Goal: Transaction & Acquisition: Purchase product/service

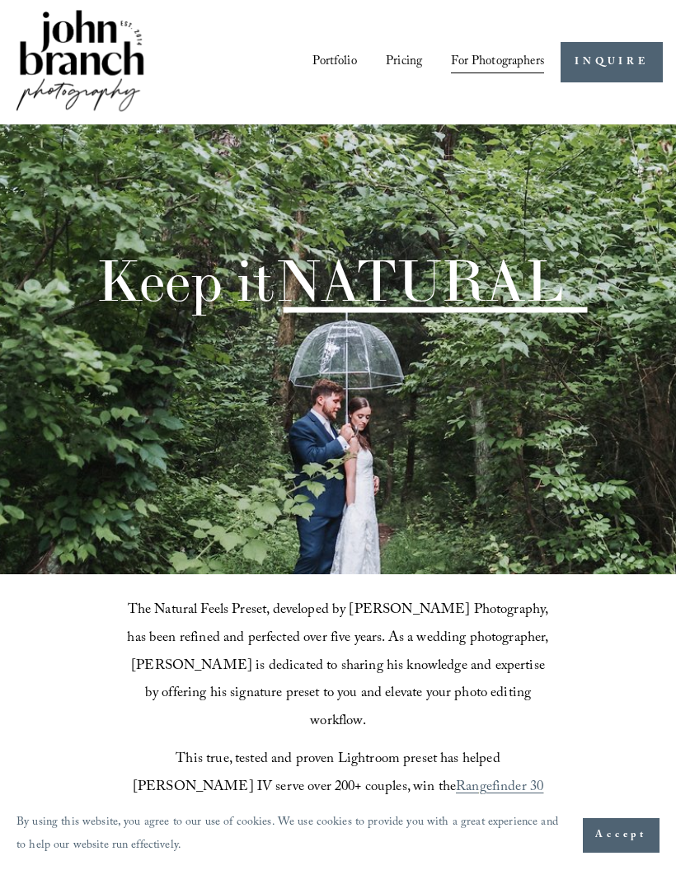
click at [0, 0] on button "Open Menu Close Menu" at bounding box center [0, 0] width 0 height 0
click at [371, 367] on link "Portfolio" at bounding box center [338, 369] width 146 height 40
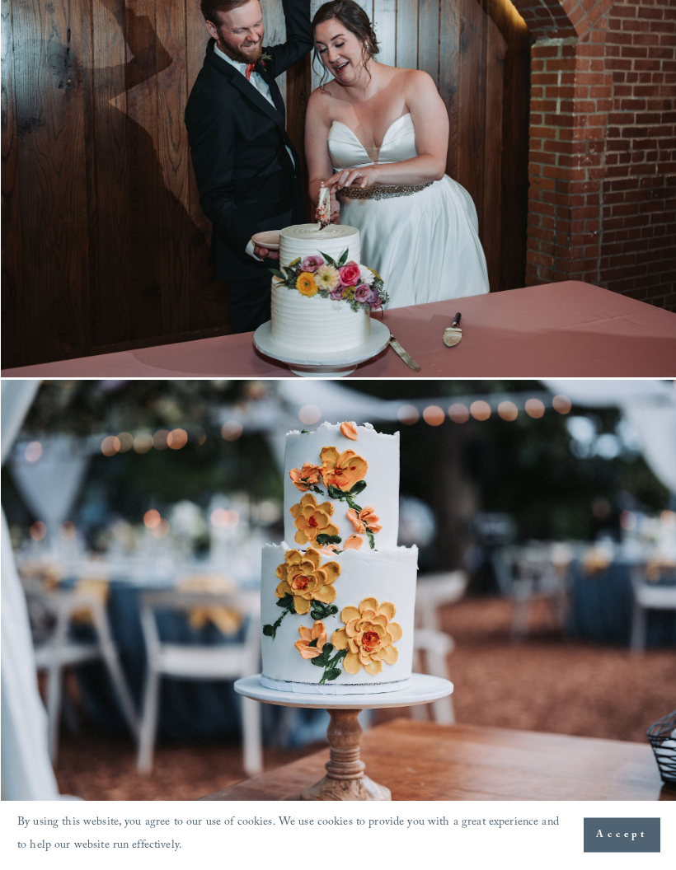
scroll to position [578, 1]
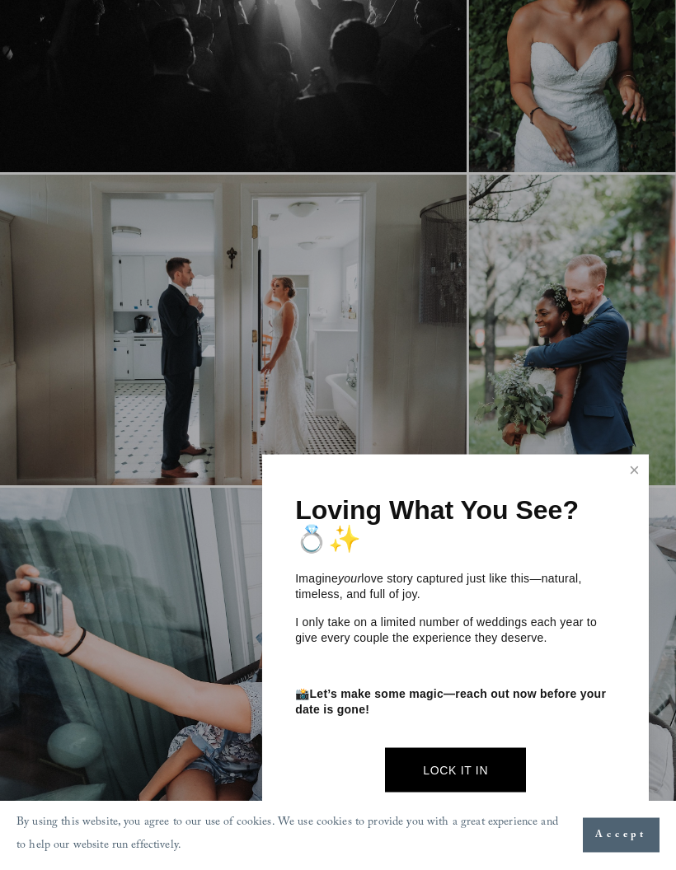
click at [629, 470] on link "Close" at bounding box center [634, 470] width 25 height 26
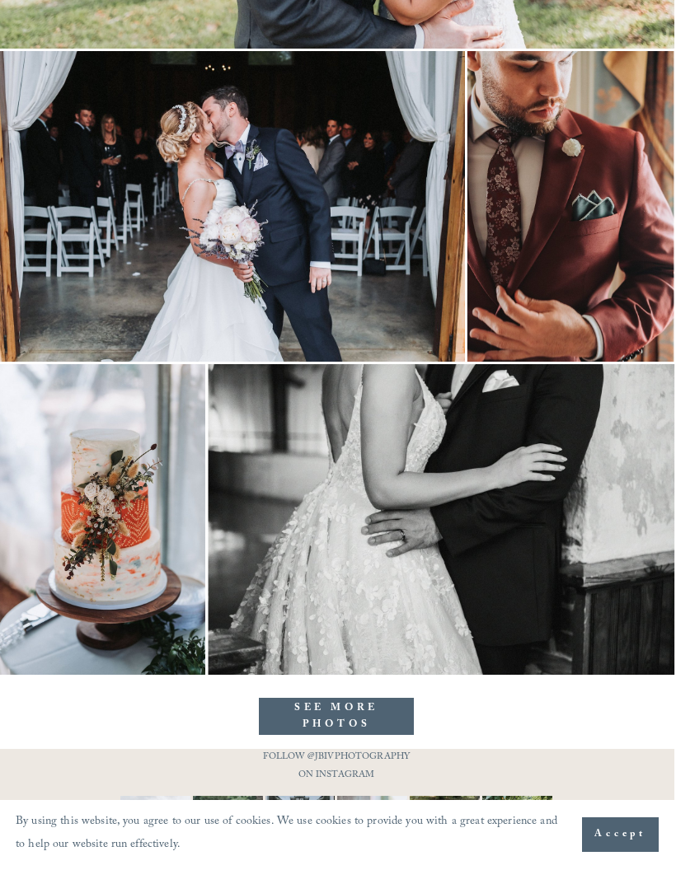
scroll to position [11504, 1]
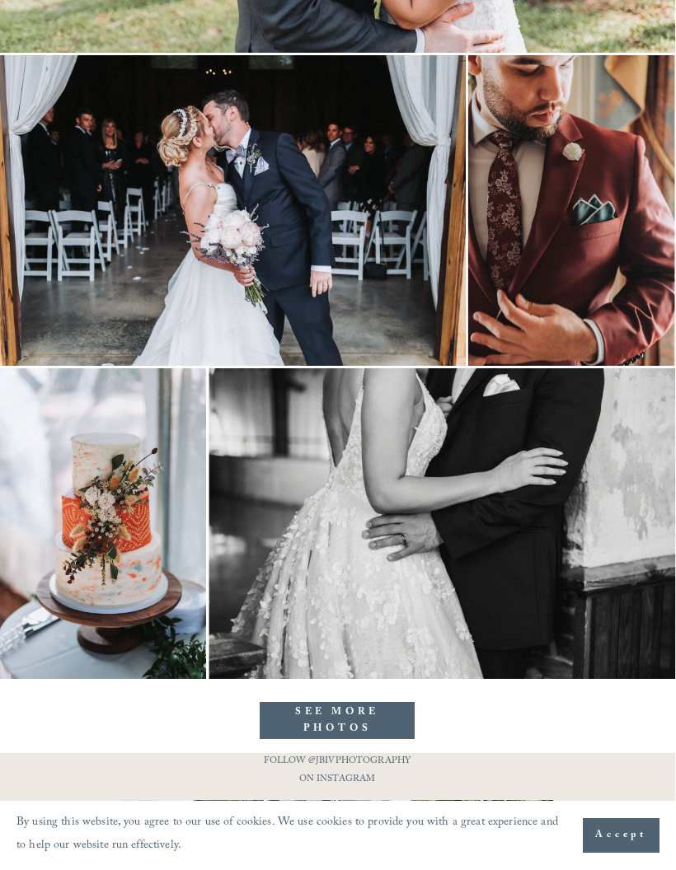
click at [391, 758] on p "FOLLOW @JBIVPHOTOGRAPHY ON INSTAGRAM" at bounding box center [337, 771] width 162 height 36
click at [387, 768] on p "FOLLOW @JBIVPHOTOGRAPHY ON INSTAGRAM" at bounding box center [337, 771] width 162 height 36
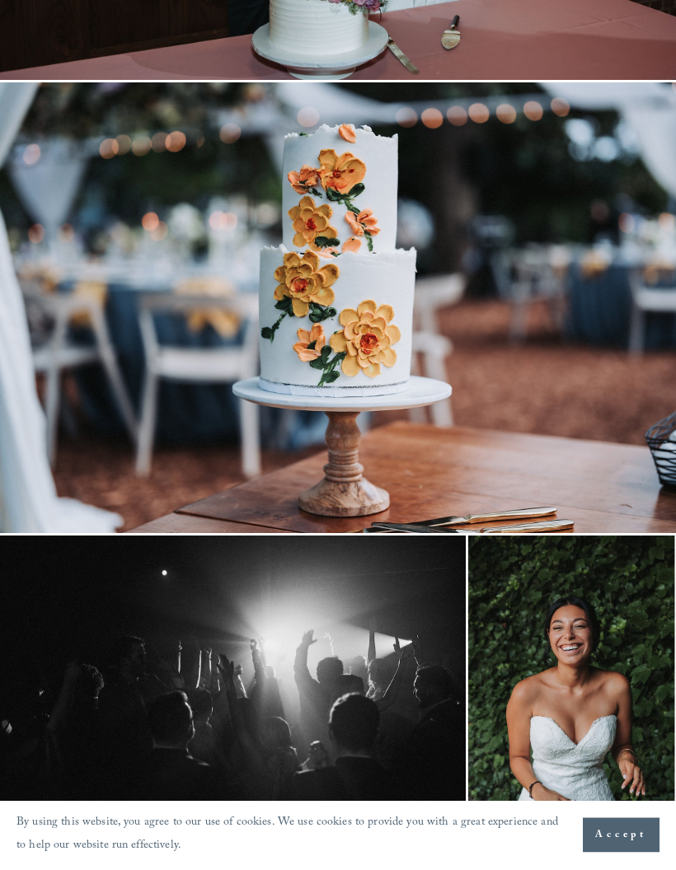
scroll to position [0, 1]
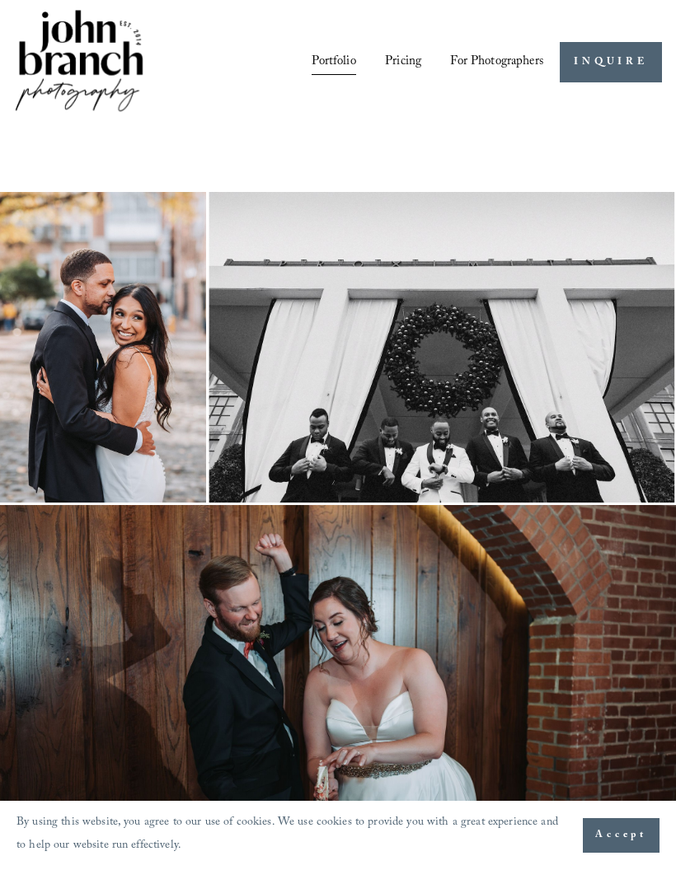
click at [0, 0] on div at bounding box center [0, 0] width 0 height 0
click at [371, 481] on link "Pricing" at bounding box center [337, 477] width 118 height 40
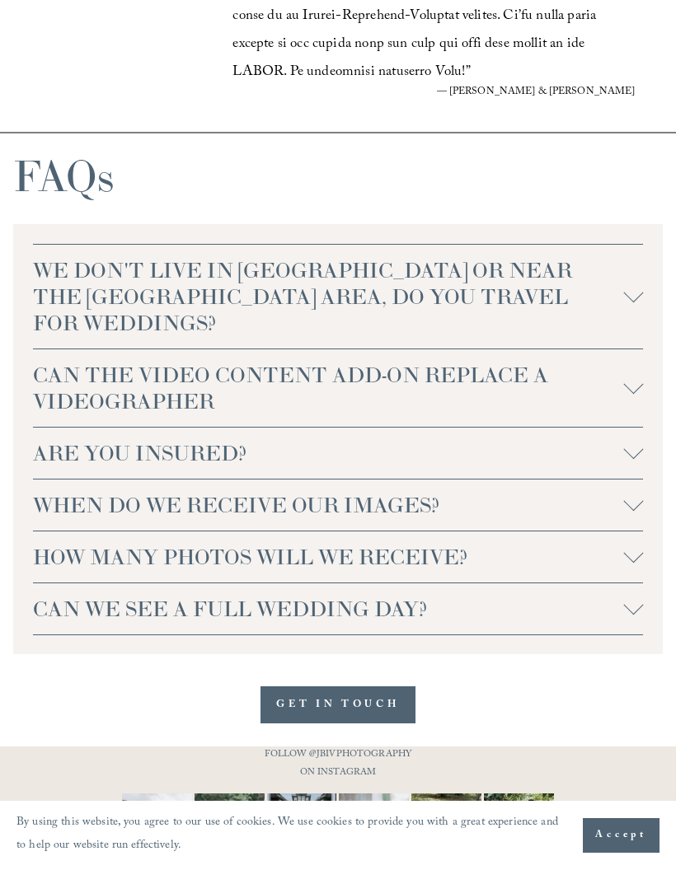
scroll to position [3645, 0]
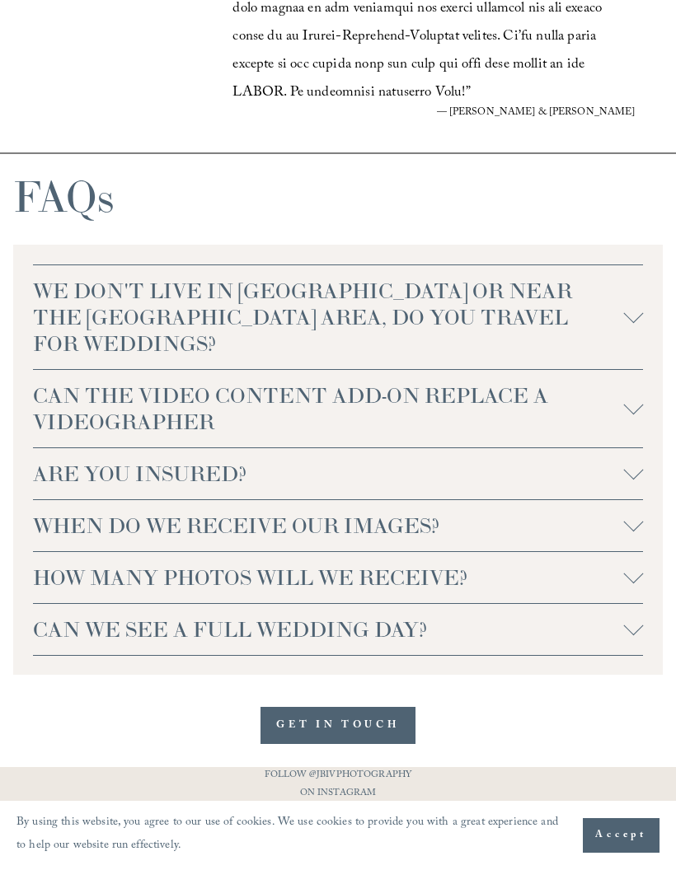
click at [604, 635] on span "CAN WE SEE A FULL WEDDING DAY?" at bounding box center [328, 629] width 590 height 26
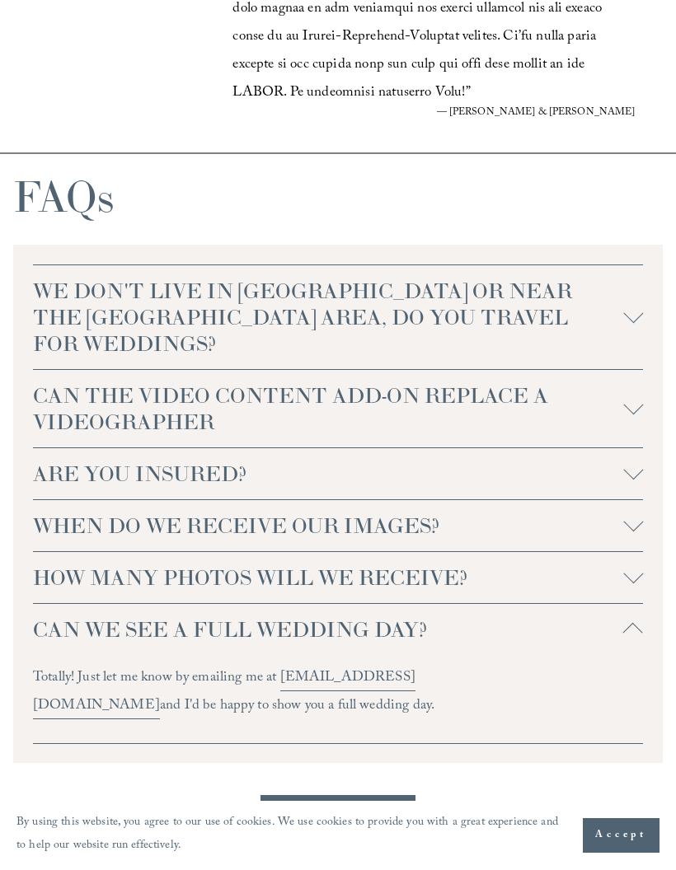
click at [499, 592] on button "HOW MANY PHOTOS WILL WE RECEIVE?" at bounding box center [338, 577] width 610 height 51
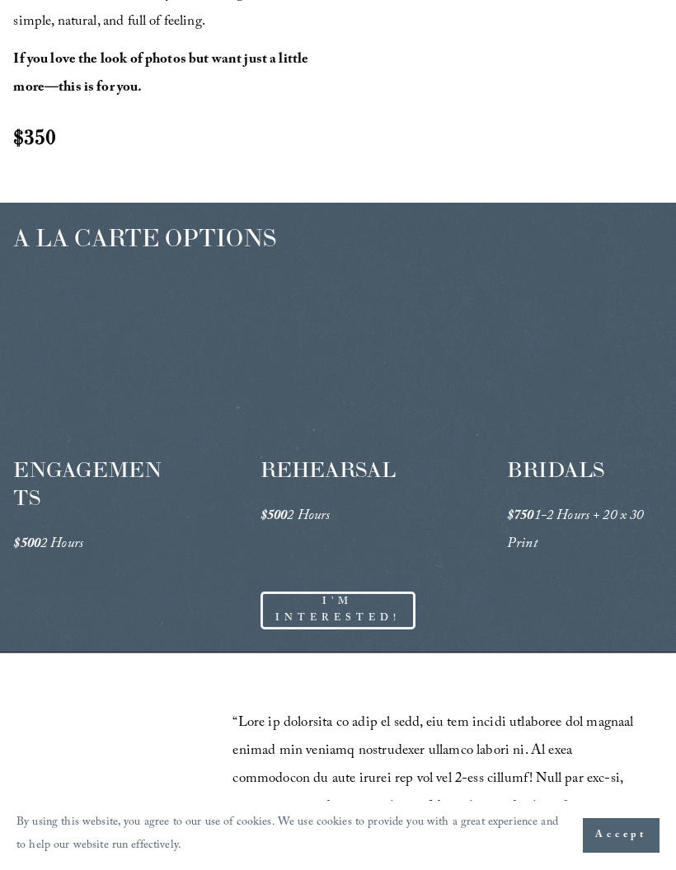
scroll to position [2358, 0]
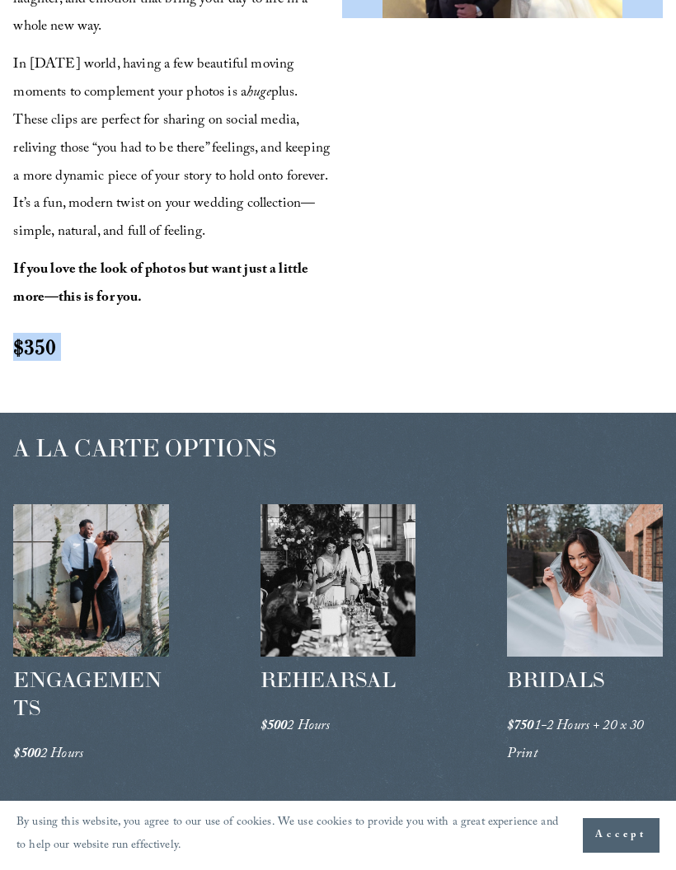
click at [603, 299] on div "VIDEO CONTENT Short Clips, Big Moments Looking for a little motion to go with y…" at bounding box center [338, 67] width 676 height 634
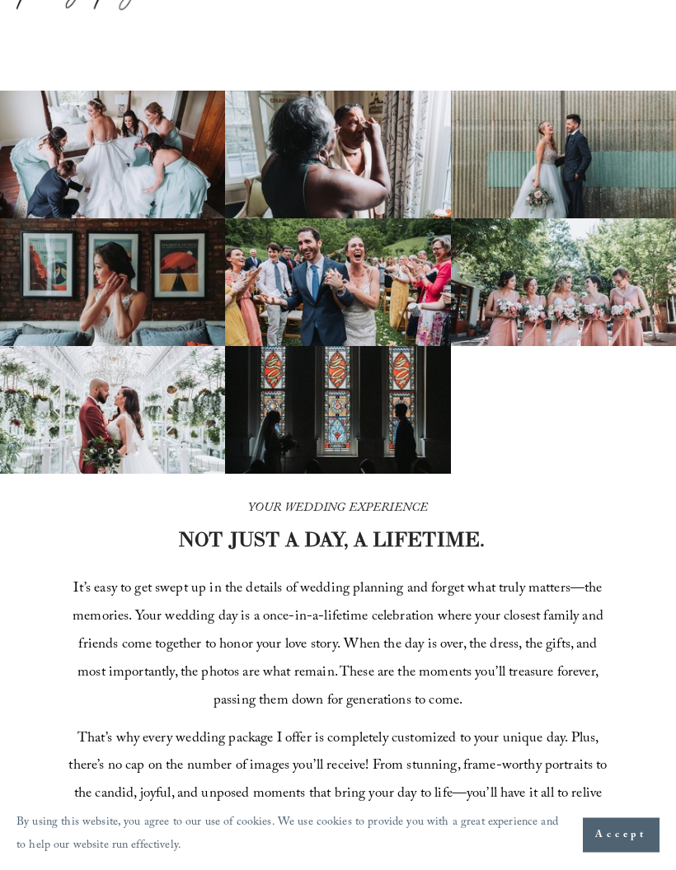
scroll to position [0, 0]
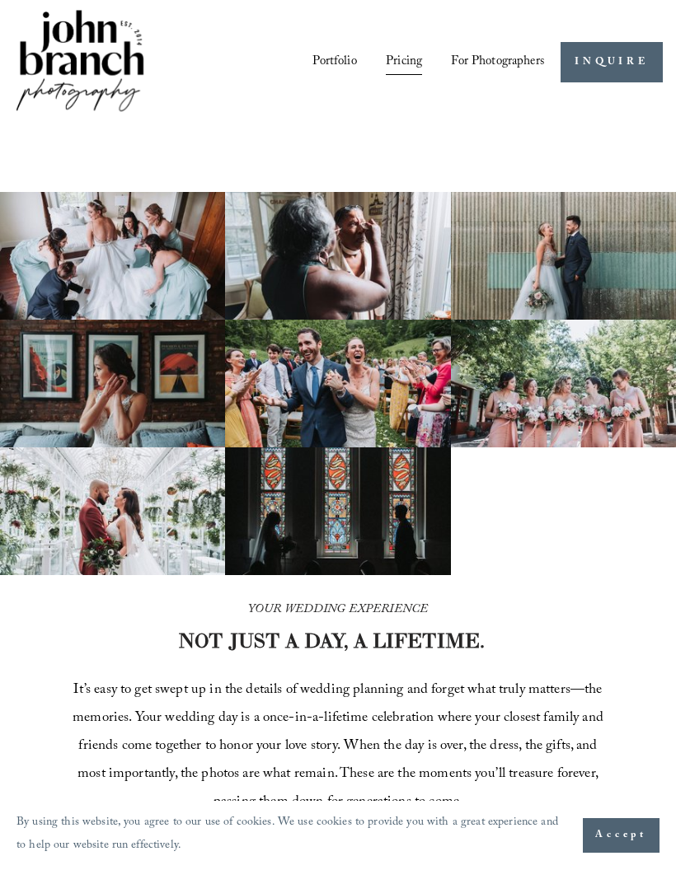
click at [0, 0] on img at bounding box center [0, 0] width 0 height 0
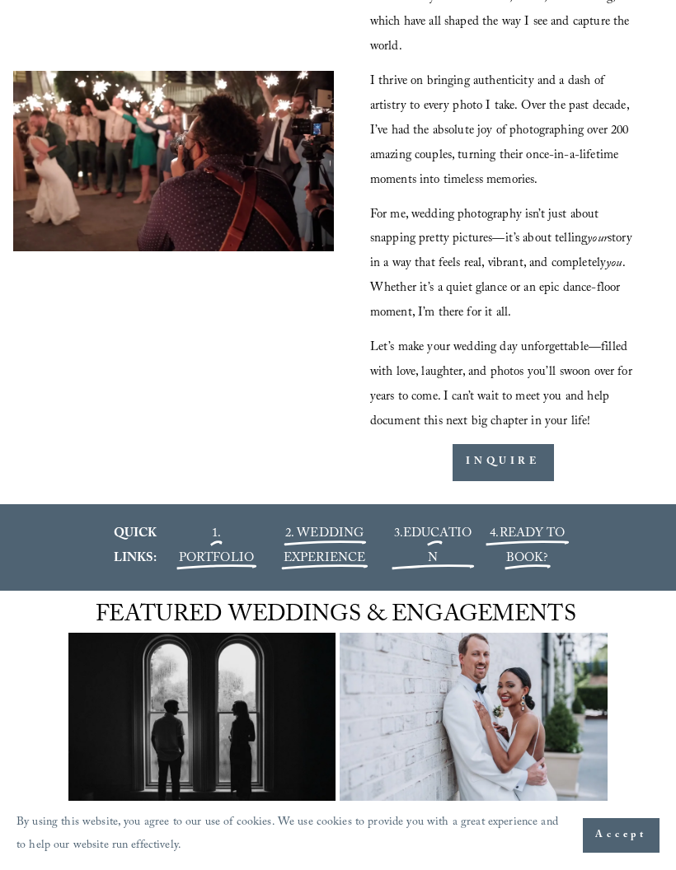
scroll to position [1837, 0]
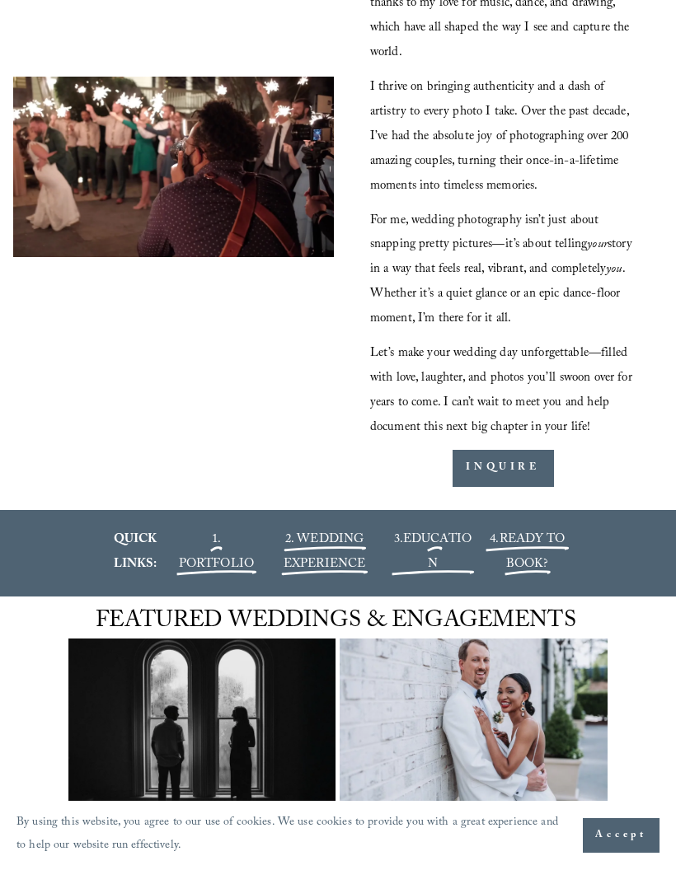
click at [431, 575] on span "EDUCATION" at bounding box center [437, 552] width 68 height 45
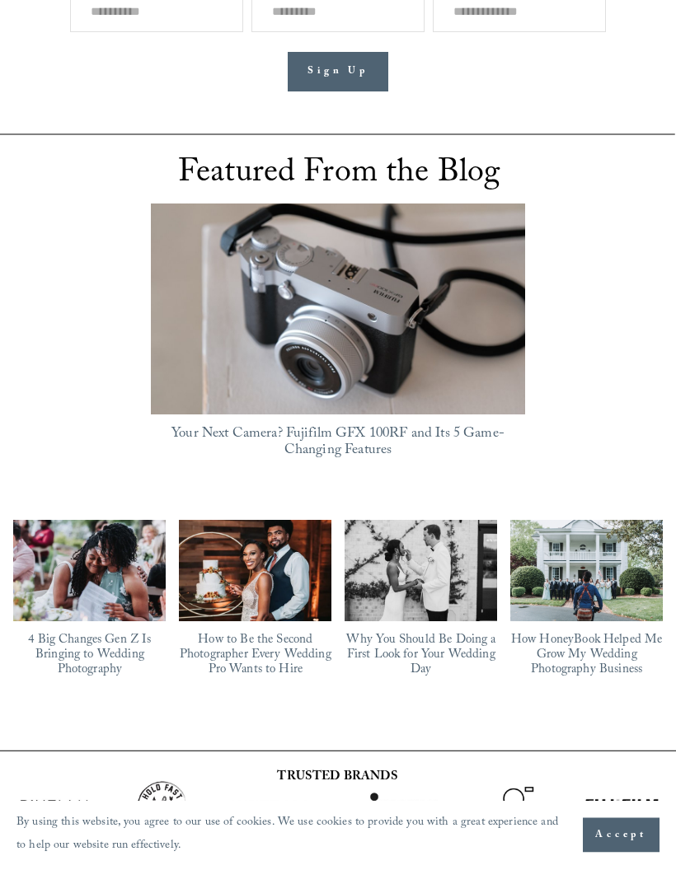
scroll to position [1094, 0]
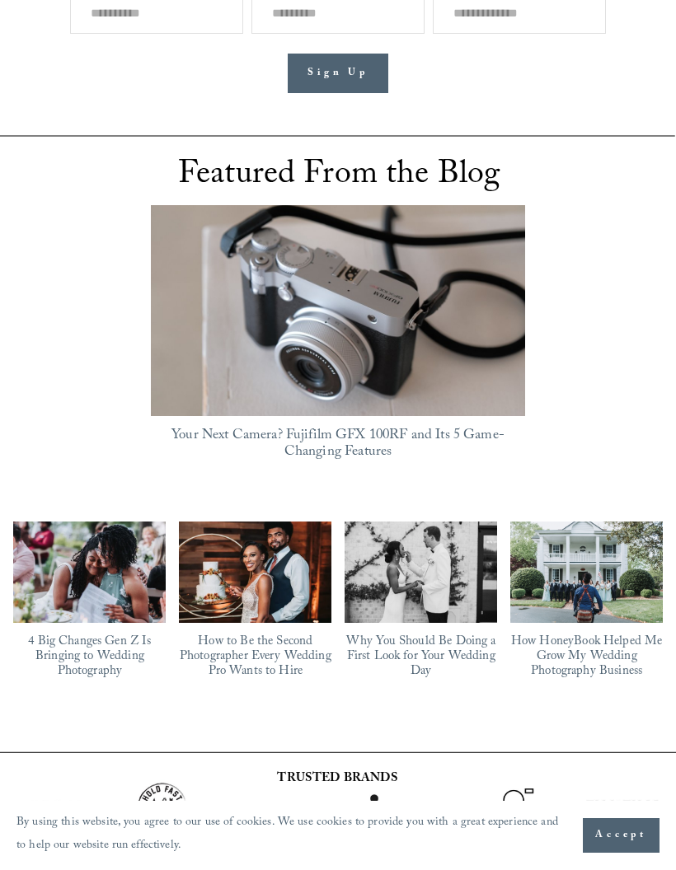
click at [110, 556] on img at bounding box center [89, 571] width 152 height 101
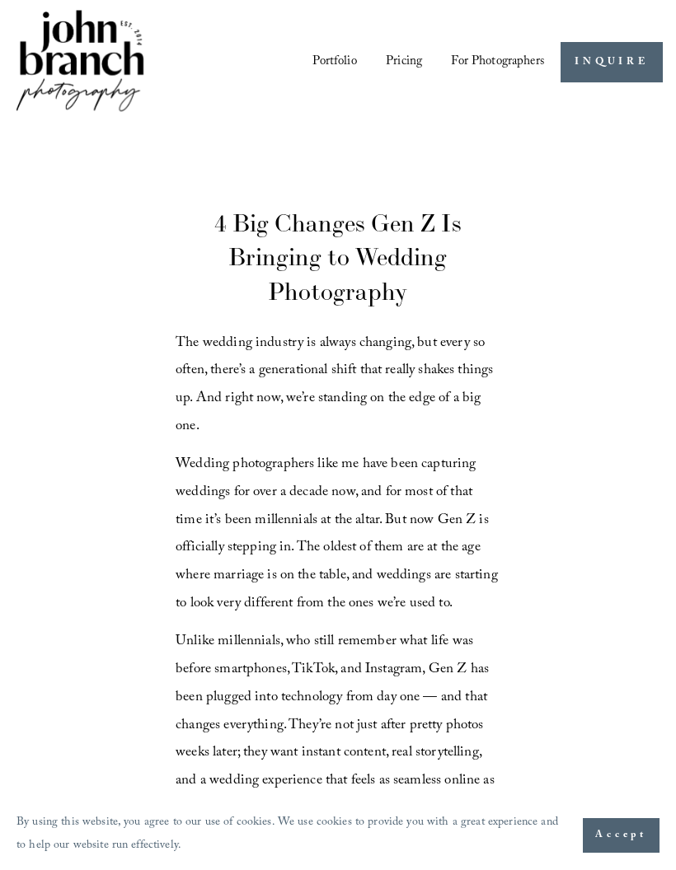
click at [0, 0] on div at bounding box center [0, 0] width 0 height 0
click at [461, 587] on link "Folder: For Photographers" at bounding box center [338, 585] width 356 height 40
click at [374, 420] on link "Presets" at bounding box center [337, 427] width 116 height 40
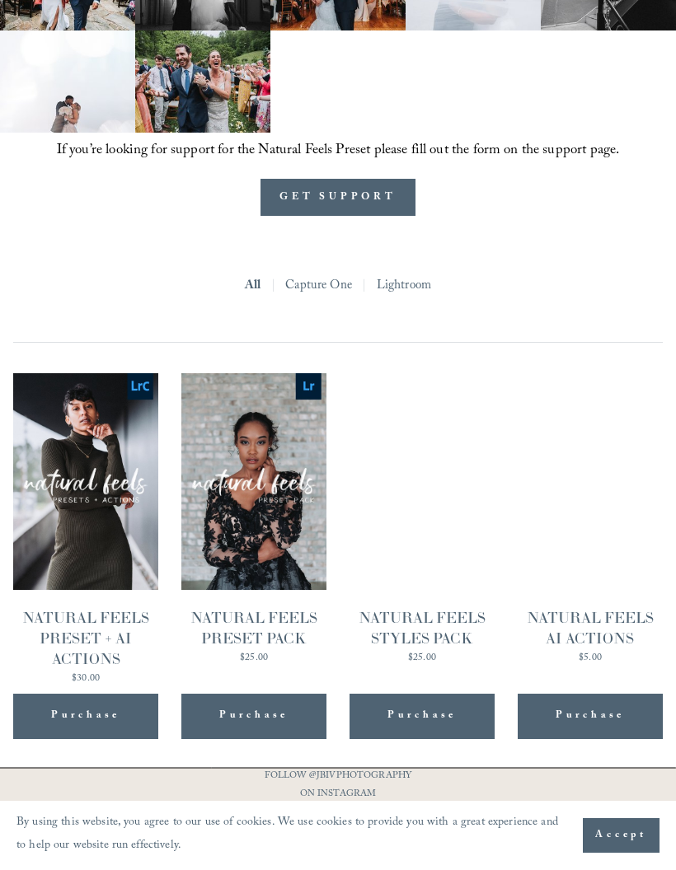
scroll to position [1306, 0]
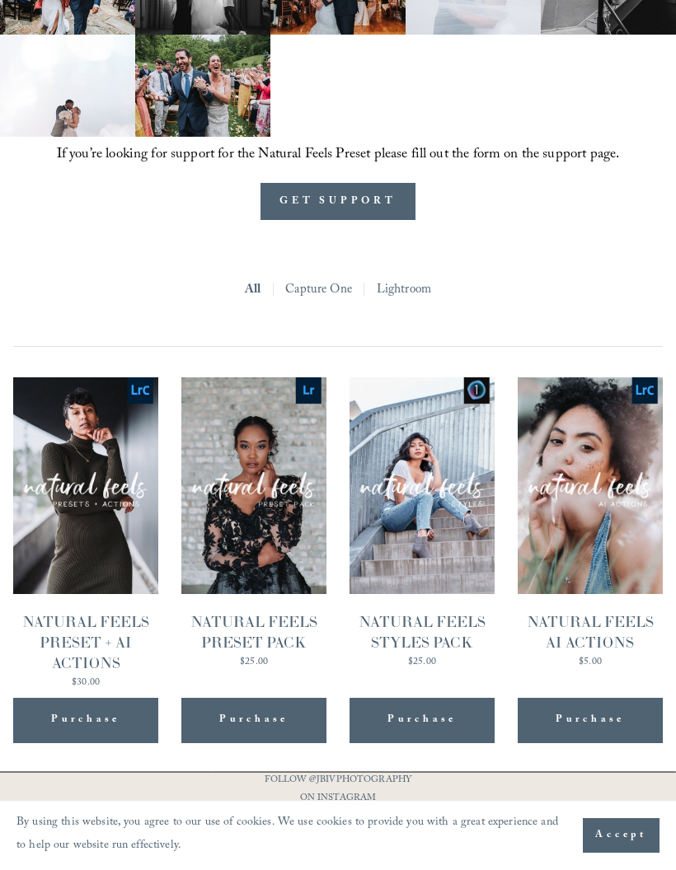
click at [272, 501] on img "NATURAL FEELS PRESET PACK" at bounding box center [253, 485] width 144 height 217
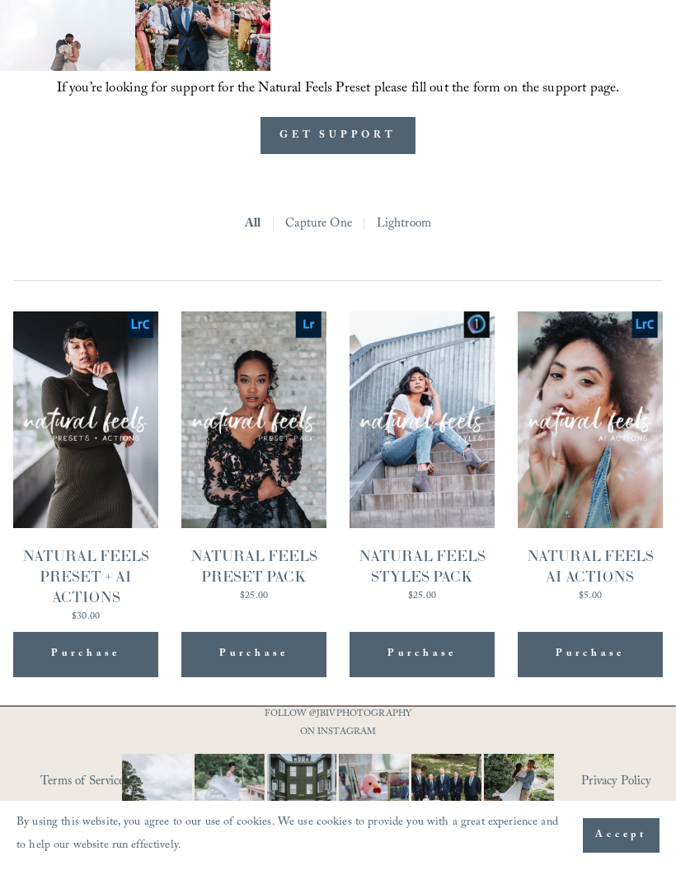
click at [107, 419] on img "NATURAL FEELS PRESET + AI ACTIONS" at bounding box center [85, 419] width 144 height 217
click at [0, 0] on img "NATURAL FEELS STYLES PACK" at bounding box center [0, 0] width 0 height 0
click at [242, 454] on img "NATURAL FEELS PRESET PACK" at bounding box center [253, 419] width 144 height 217
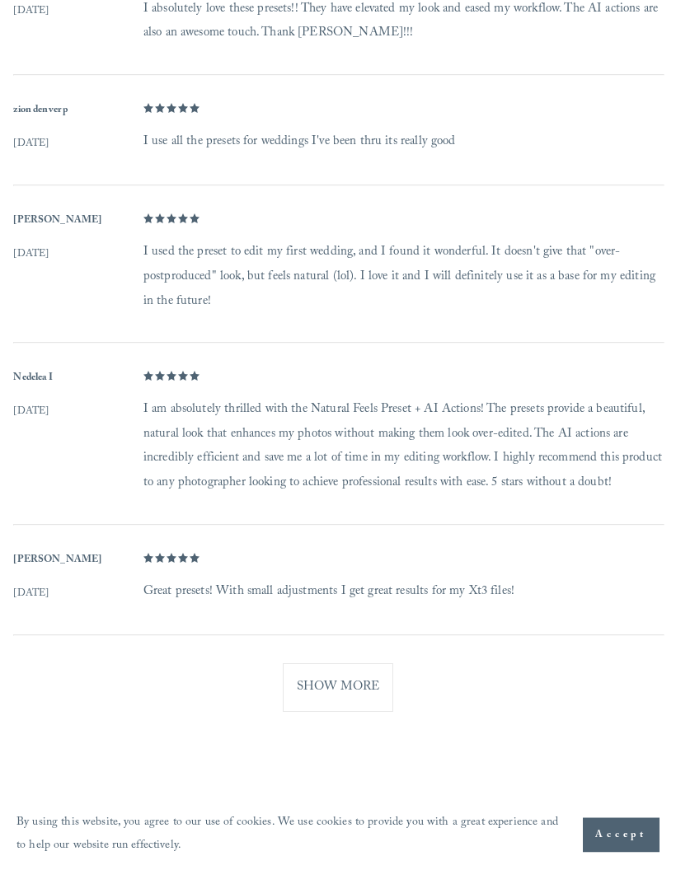
scroll to position [1593, 0]
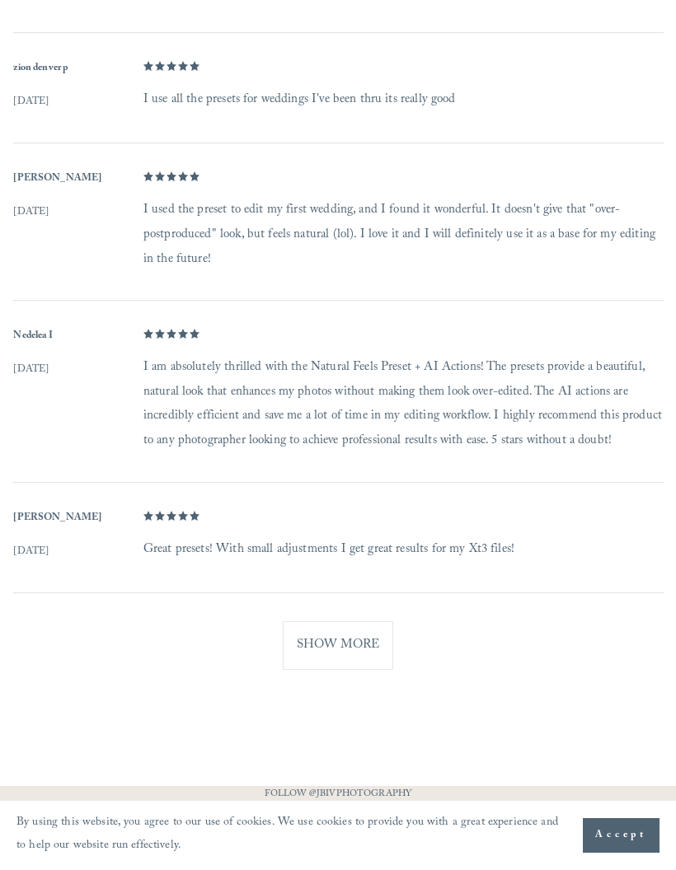
click at [358, 621] on button "Show More" at bounding box center [338, 645] width 110 height 49
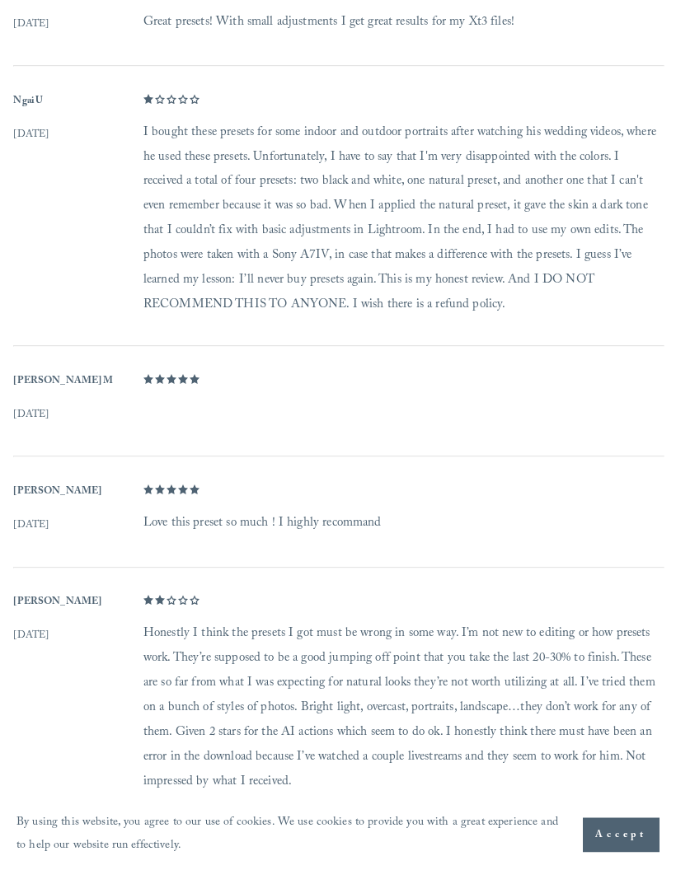
scroll to position [2112, 0]
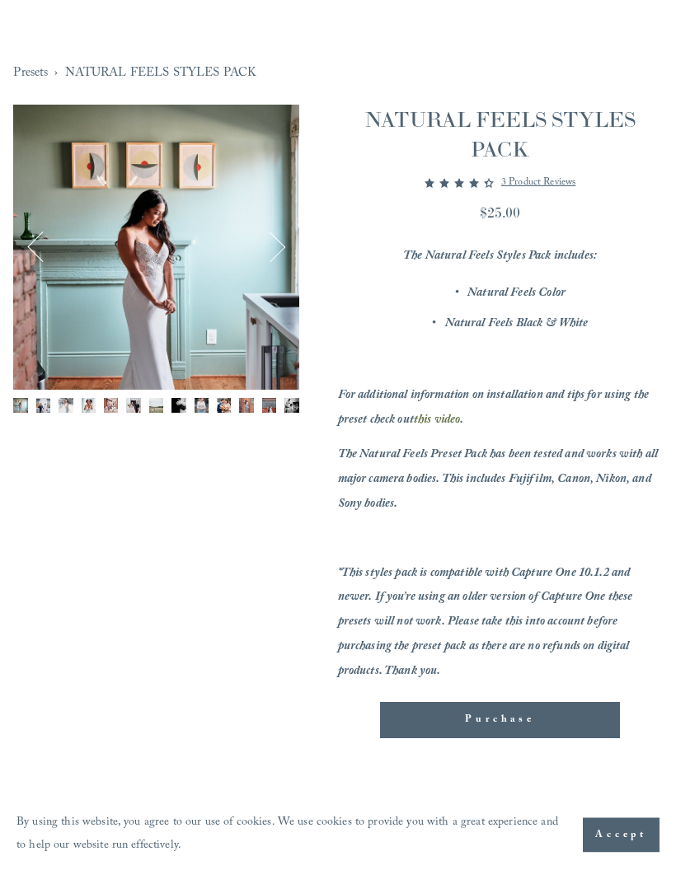
scroll to position [133, 0]
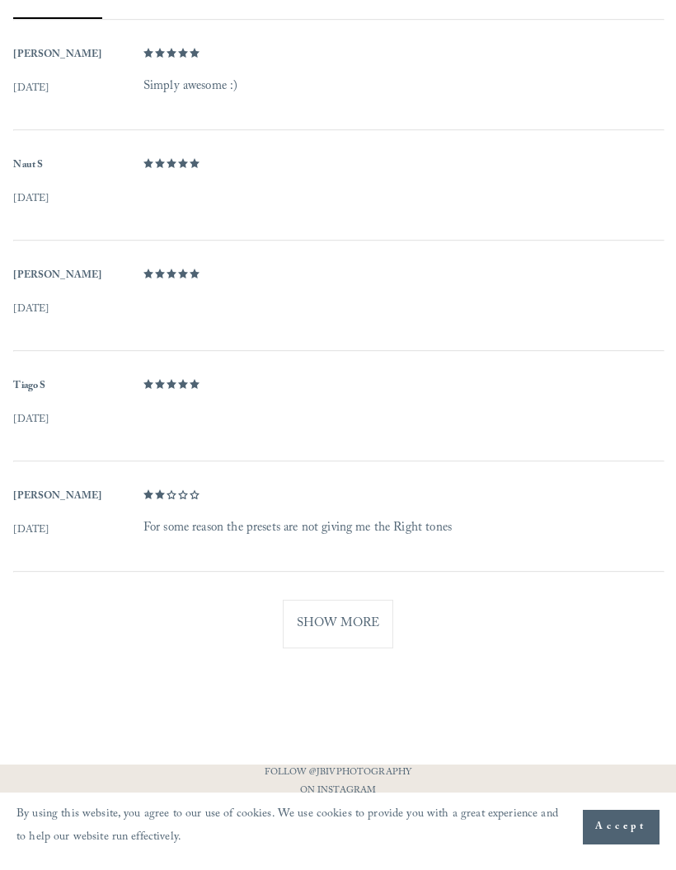
scroll to position [1212, 0]
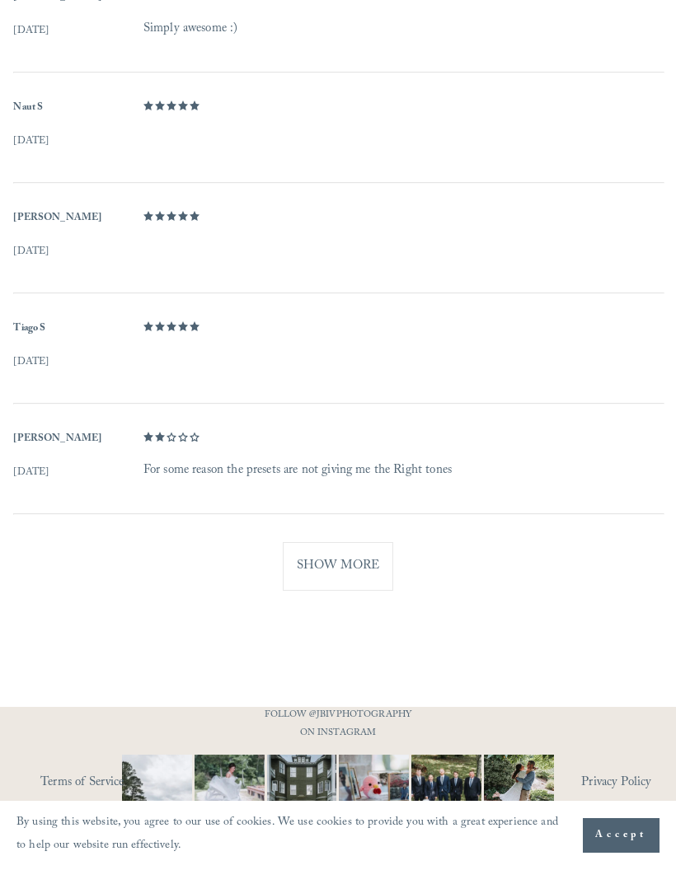
click at [367, 545] on button "Show More" at bounding box center [338, 566] width 110 height 49
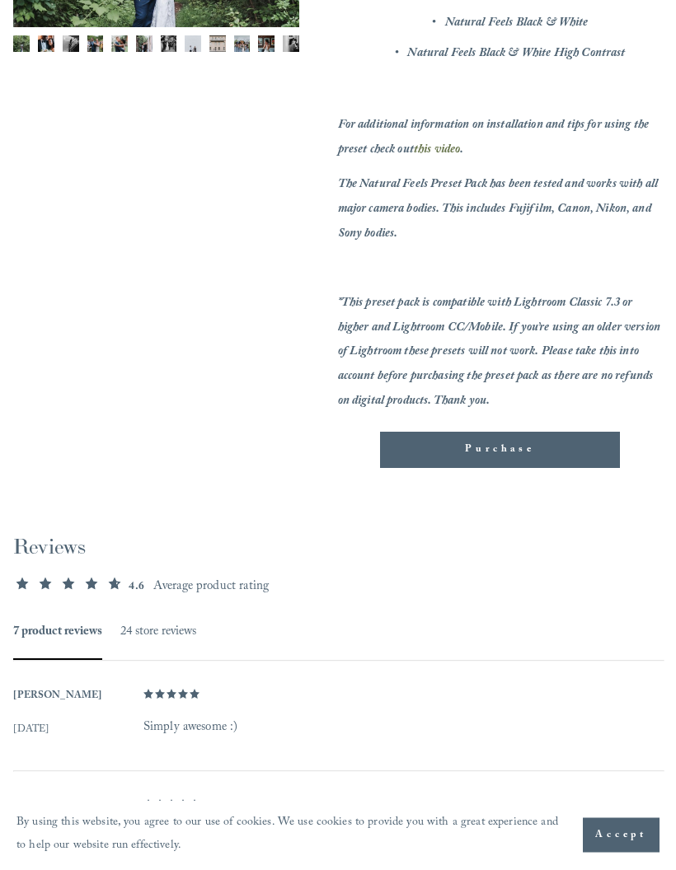
scroll to position [512, 0]
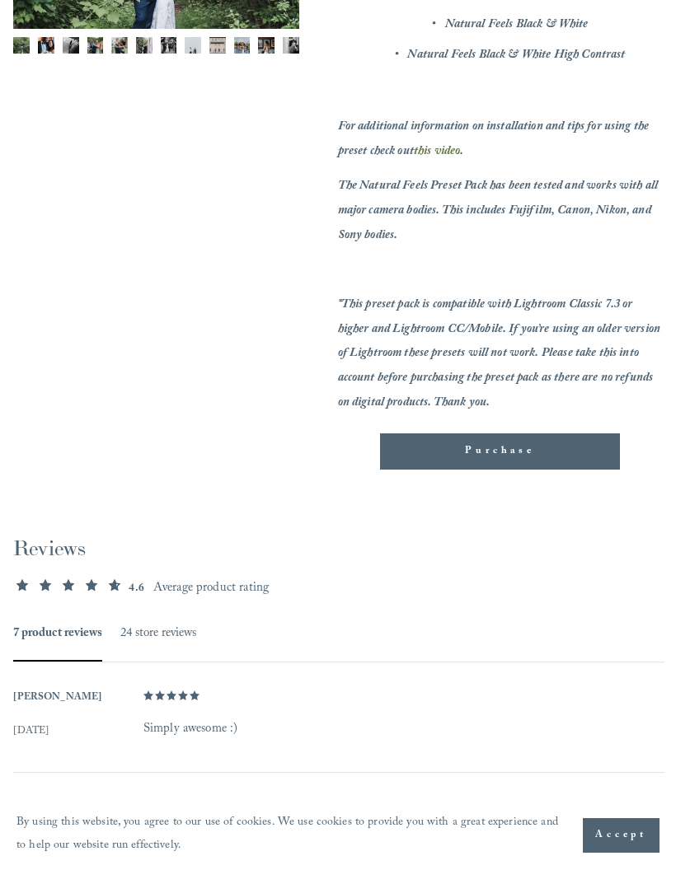
click at [164, 629] on button "24 store reviews" at bounding box center [158, 634] width 76 height 22
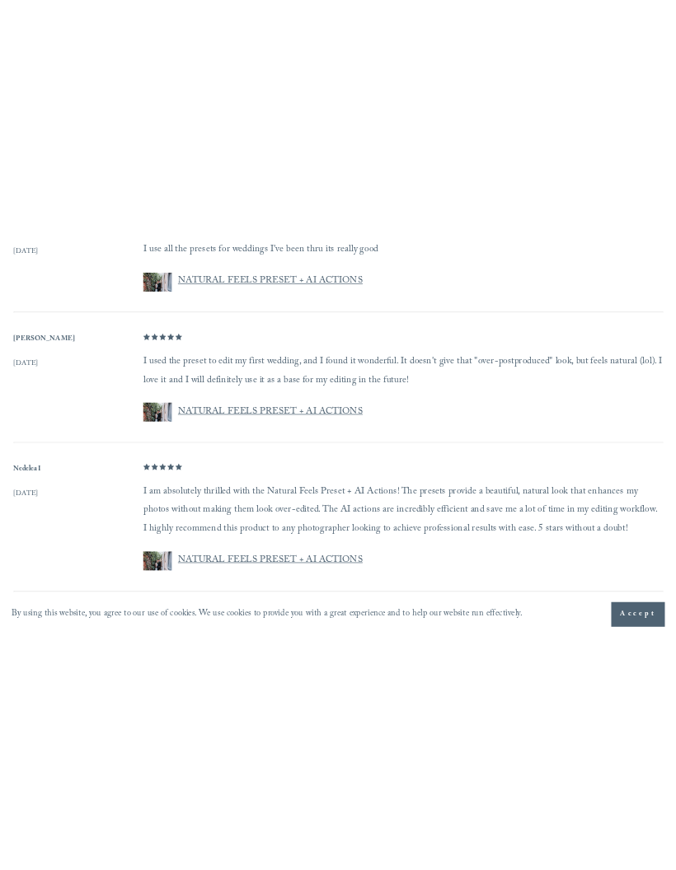
scroll to position [1508, 0]
